Goal: Navigation & Orientation: Find specific page/section

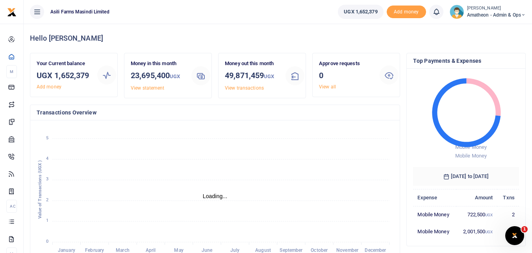
scroll to position [6, 6]
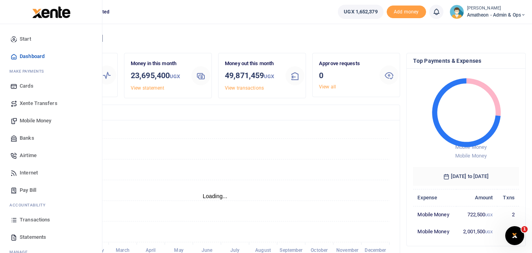
click at [14, 222] on icon at bounding box center [13, 219] width 7 height 7
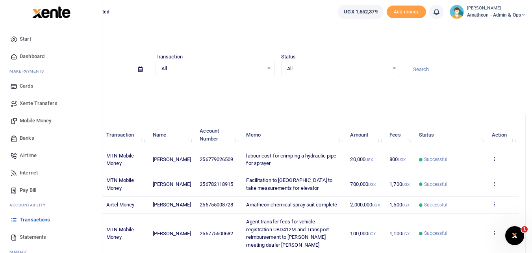
click at [11, 221] on icon at bounding box center [13, 219] width 7 height 7
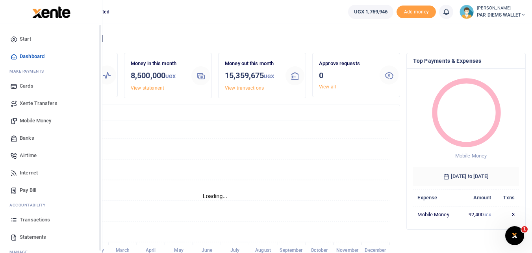
scroll to position [6, 6]
click at [10, 220] on icon at bounding box center [13, 219] width 7 height 7
